Goal: Task Accomplishment & Management: Complete application form

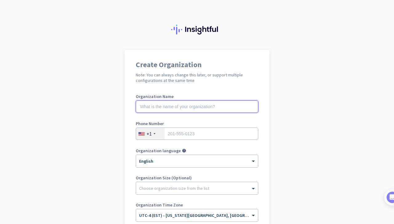
click at [173, 109] on input "text" at bounding box center [197, 106] width 122 height 12
type input "Mercor"
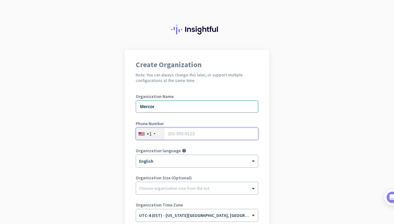
click at [185, 137] on input "tel" at bounding box center [197, 133] width 122 height 12
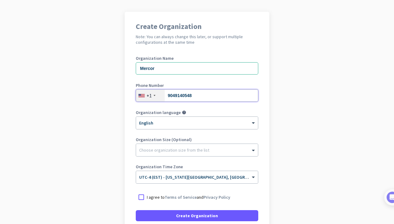
scroll to position [38, 0]
type input "9049140548"
click at [136, 194] on div at bounding box center [141, 196] width 11 height 11
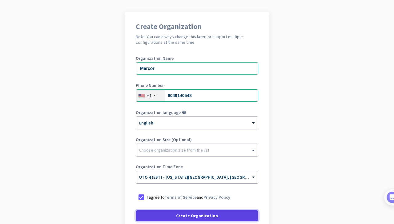
click at [182, 208] on span at bounding box center [197, 215] width 122 height 15
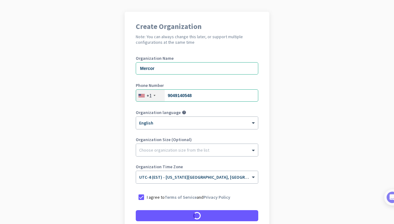
click at [190, 215] on div "Create Organization" at bounding box center [197, 215] width 122 height 11
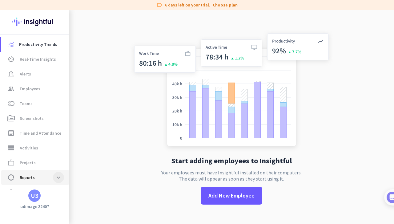
click at [55, 178] on span at bounding box center [58, 177] width 11 height 11
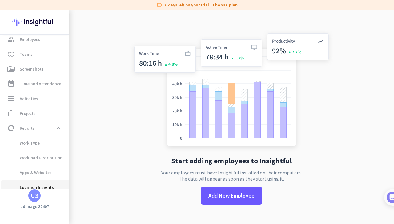
scroll to position [54, 0]
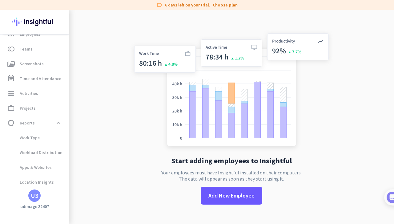
click at [35, 197] on div "U3" at bounding box center [34, 195] width 7 height 6
click at [61, 182] on span "Sign out" at bounding box center [67, 184] width 37 height 6
